Goal: Information Seeking & Learning: Learn about a topic

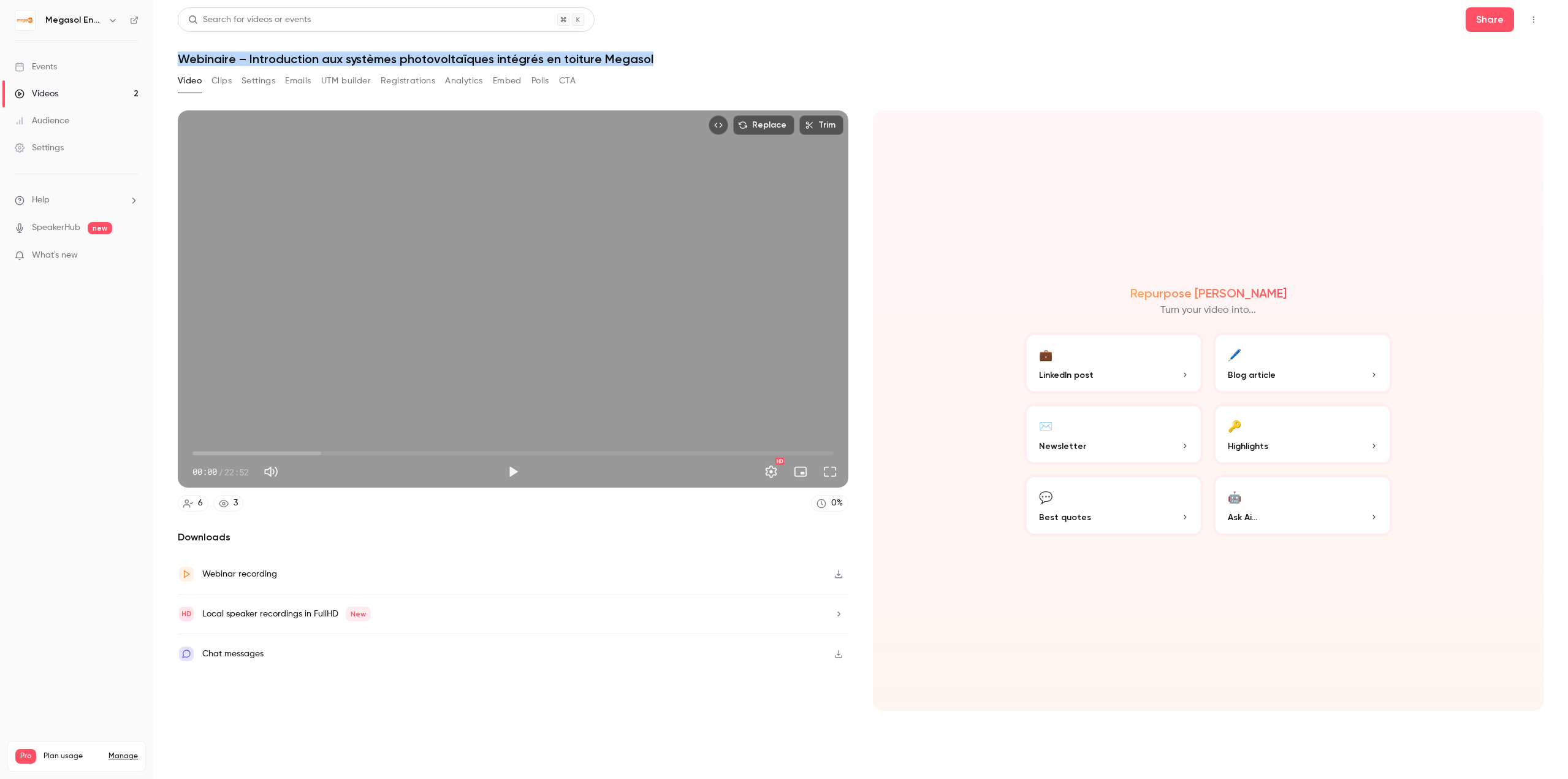
click at [131, 90] on link "Videos 2" at bounding box center [76, 93] width 153 height 27
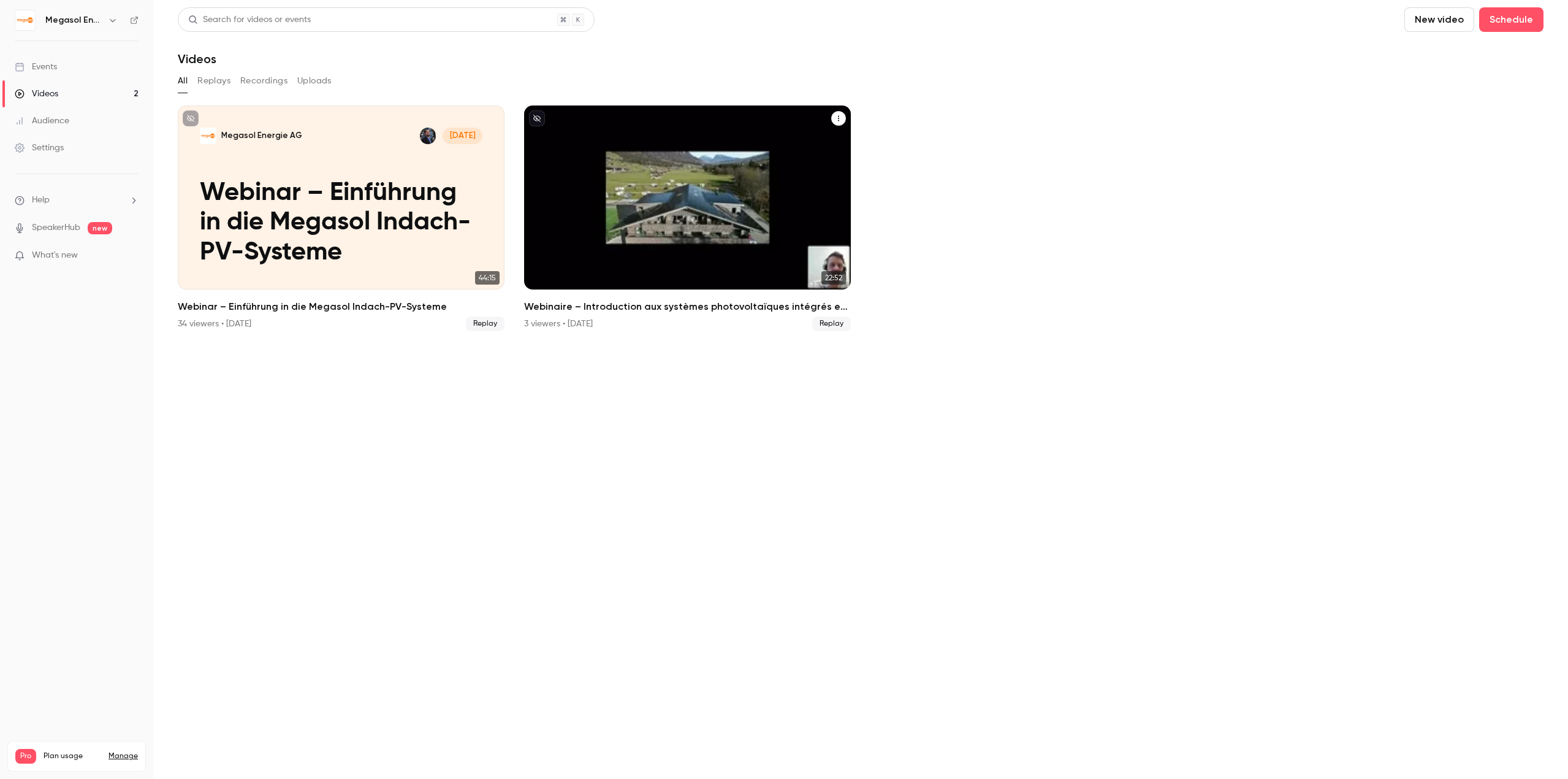
click at [646, 305] on h2 "Webinaire – Introduction aux systèmes photovoltaïques intégrés en toiture Megas…" at bounding box center [687, 307] width 327 height 14
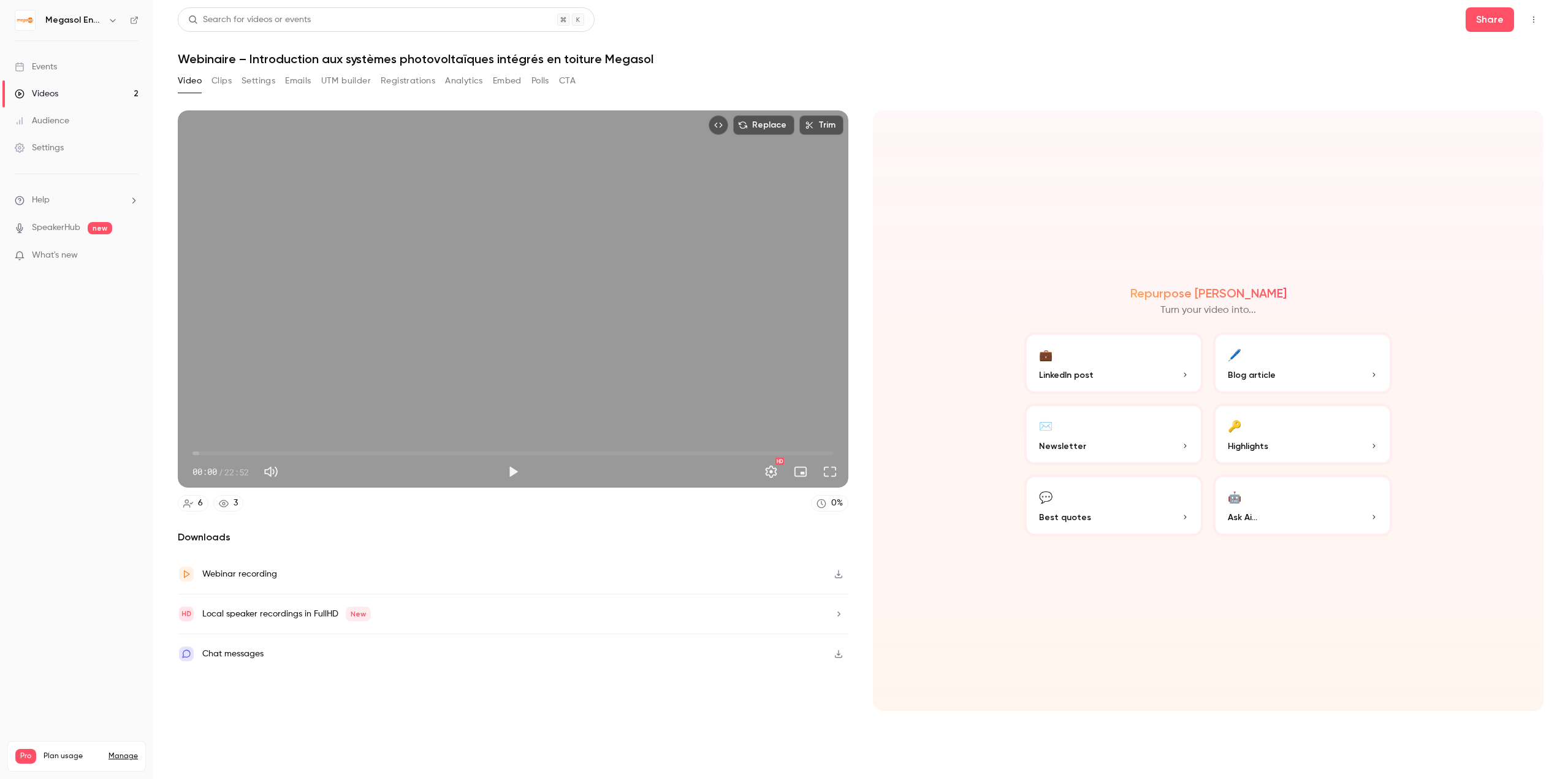
click at [399, 84] on button "Registrations" at bounding box center [408, 81] width 55 height 19
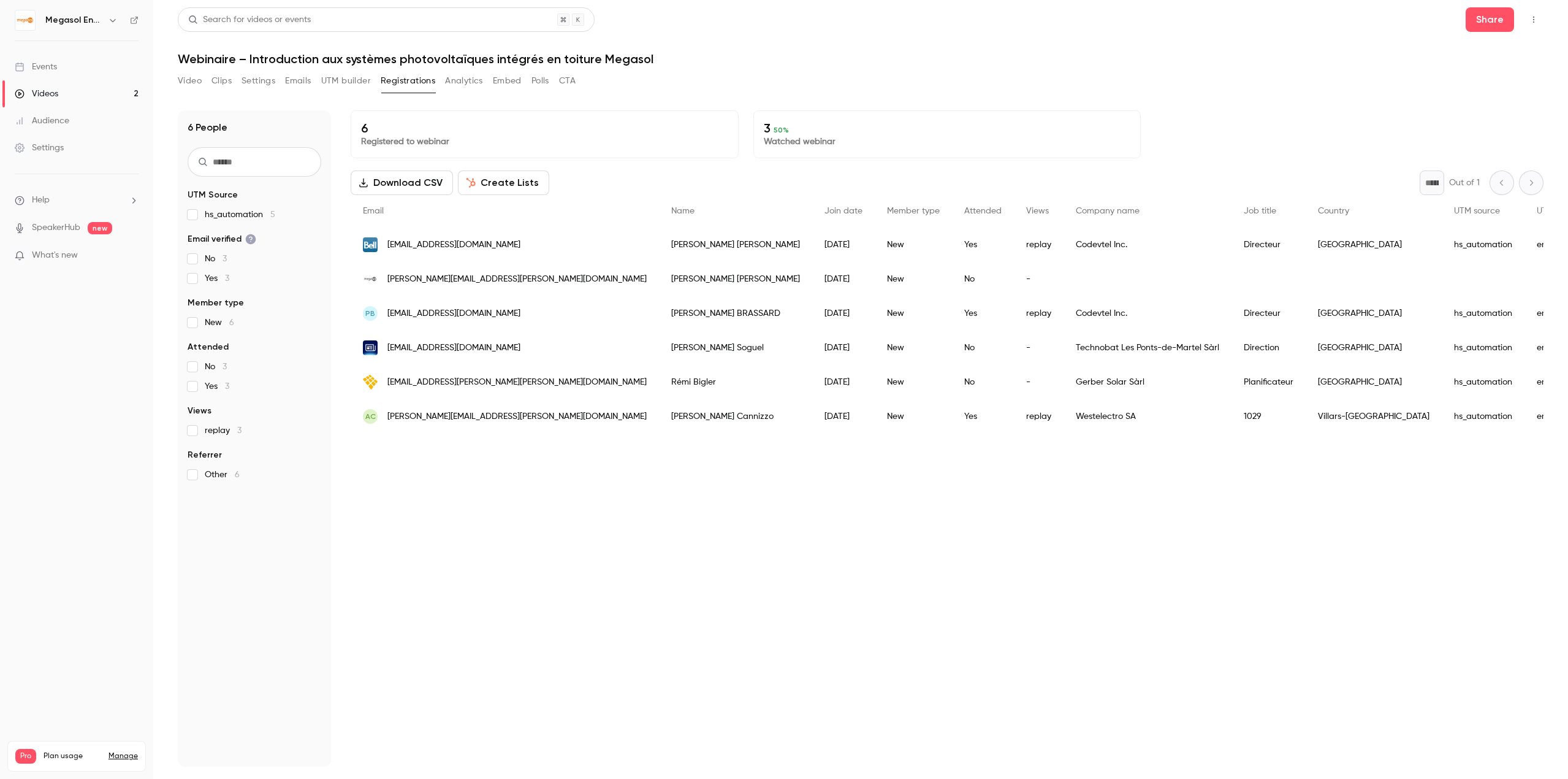
click at [748, 669] on div "6 Registered to webinar 3 50 % Watched webinar Download CSV Create Lists * Out …" at bounding box center [947, 438] width 1193 height 656
